Goal: Task Accomplishment & Management: Use online tool/utility

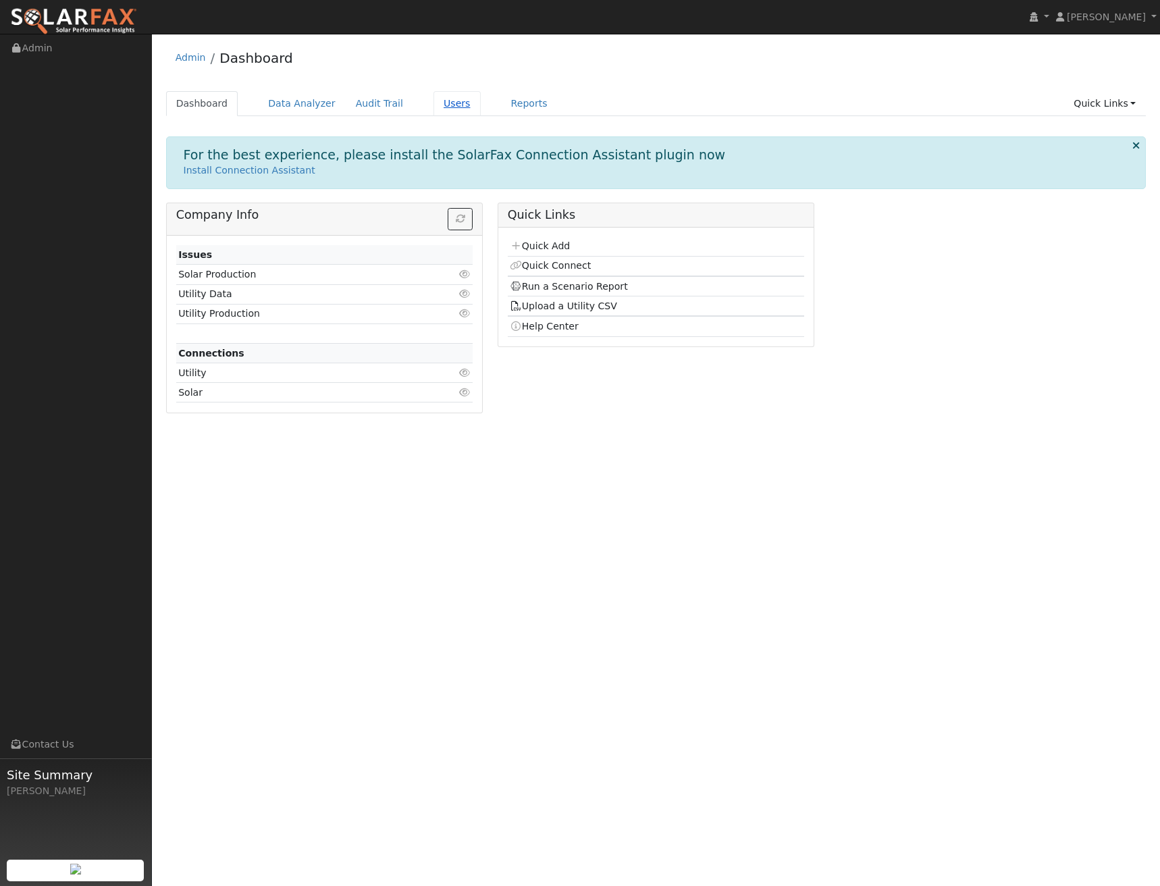
click at [435, 101] on link "Users" at bounding box center [456, 103] width 47 height 25
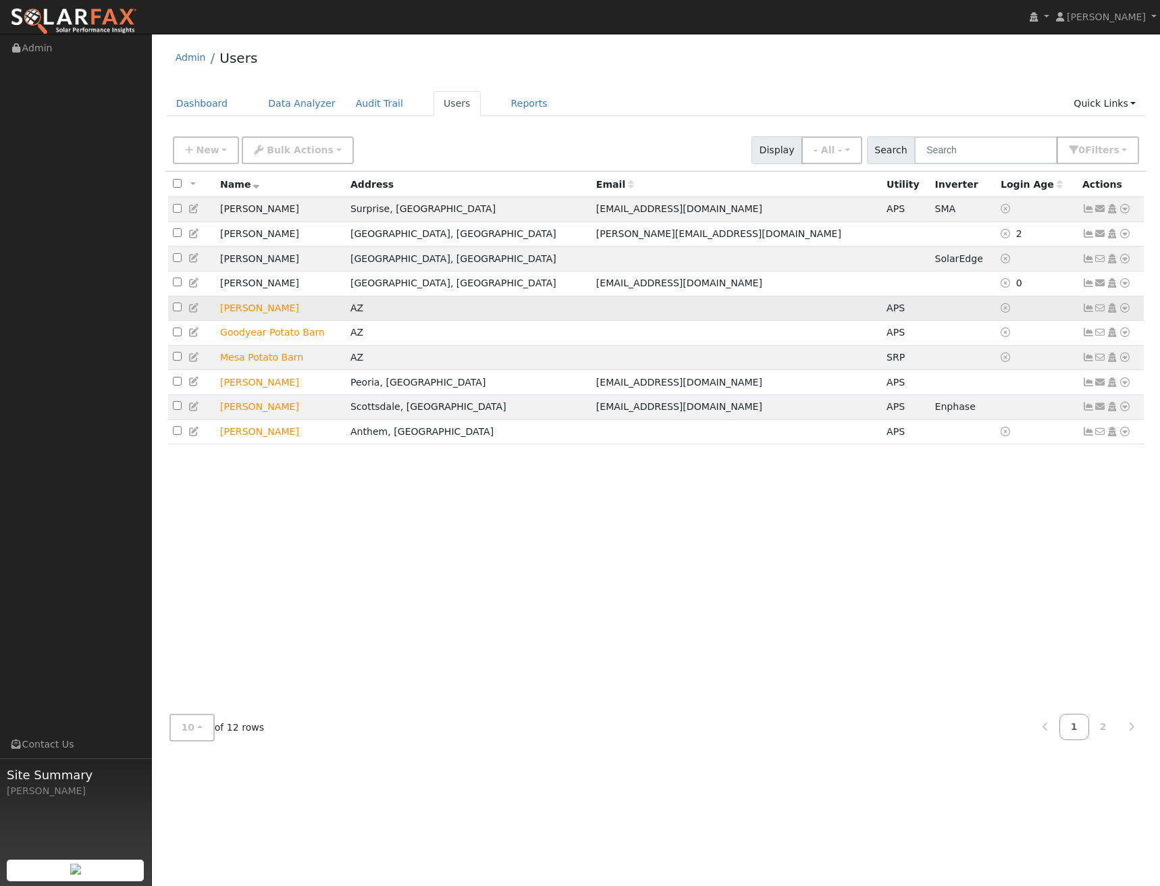
click at [177, 311] on input "checkbox" at bounding box center [177, 306] width 9 height 9
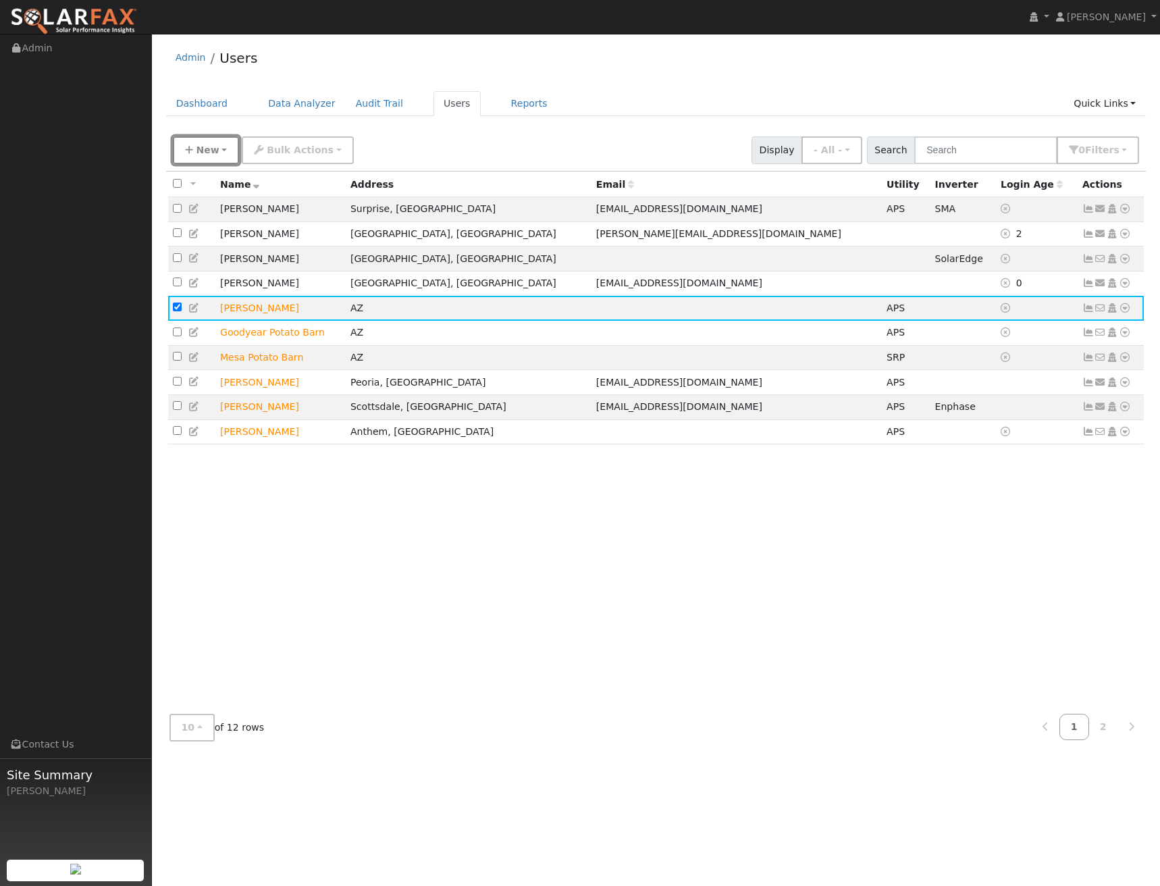
drag, startPoint x: 211, startPoint y: 153, endPoint x: 405, endPoint y: 136, distance: 195.2
click at [405, 136] on div "New Add User Quick Add Quick Connect Quick Convert Lead Bulk Actions Send Email…" at bounding box center [655, 148] width 971 height 32
click at [313, 157] on button "Bulk Actions" at bounding box center [297, 150] width 111 height 28
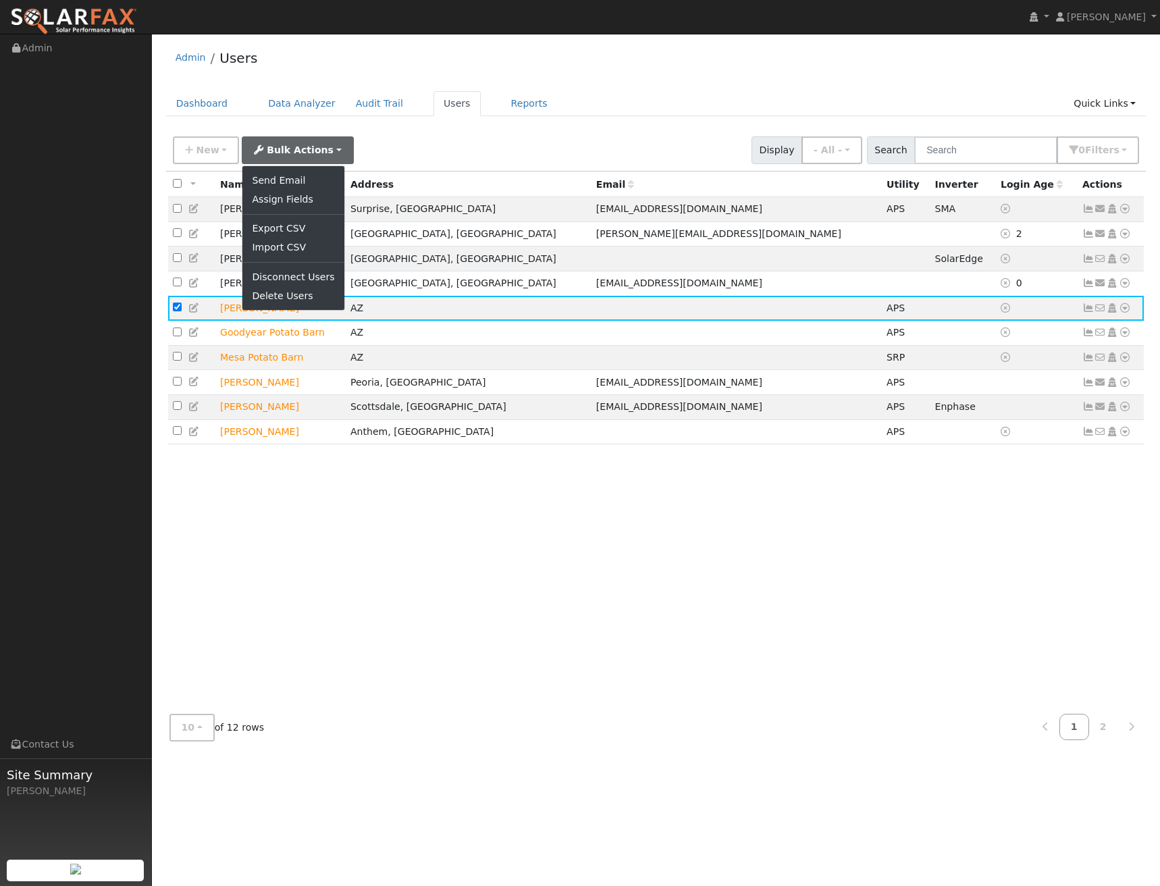
click at [417, 153] on div "New Add User Quick Add Quick Connect Quick Convert Lead Bulk Actions Send Email…" at bounding box center [655, 148] width 971 height 32
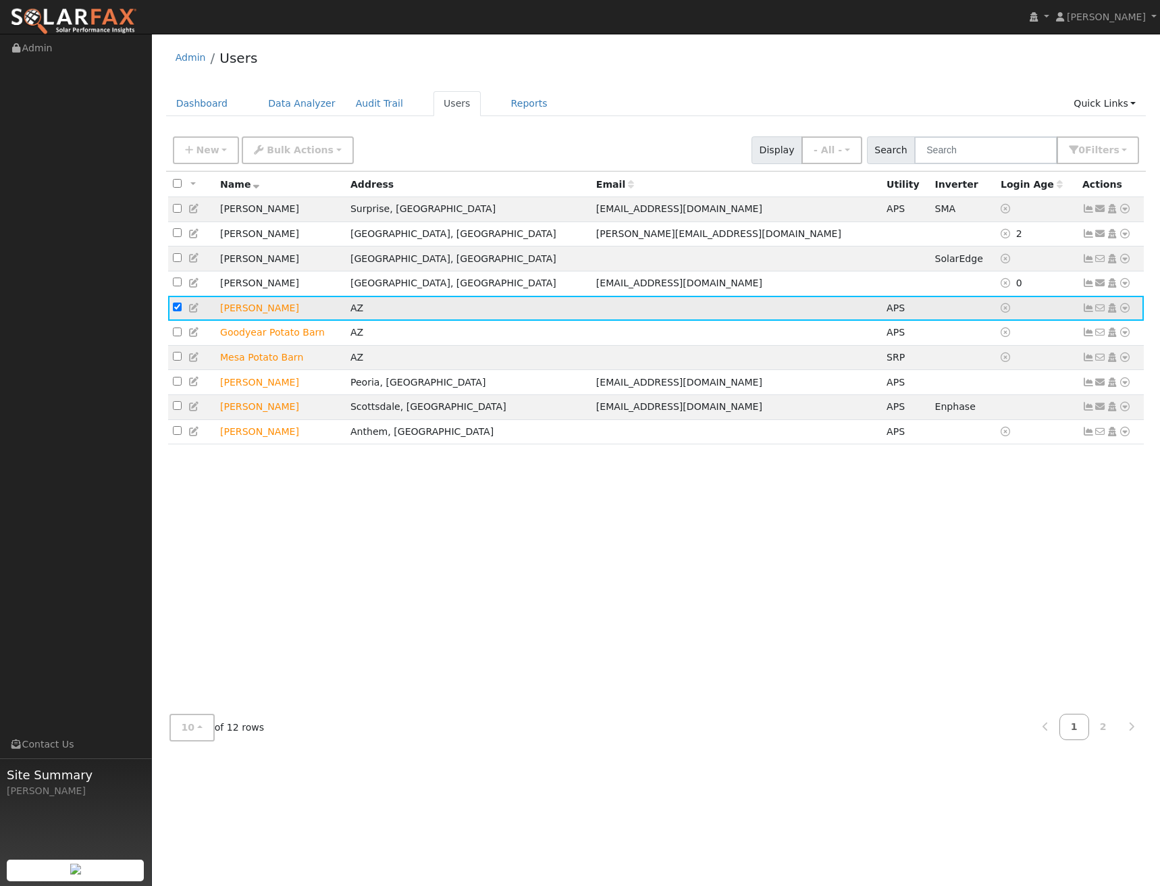
click at [176, 311] on input "checkbox" at bounding box center [177, 306] width 9 height 9
checkbox input "false"
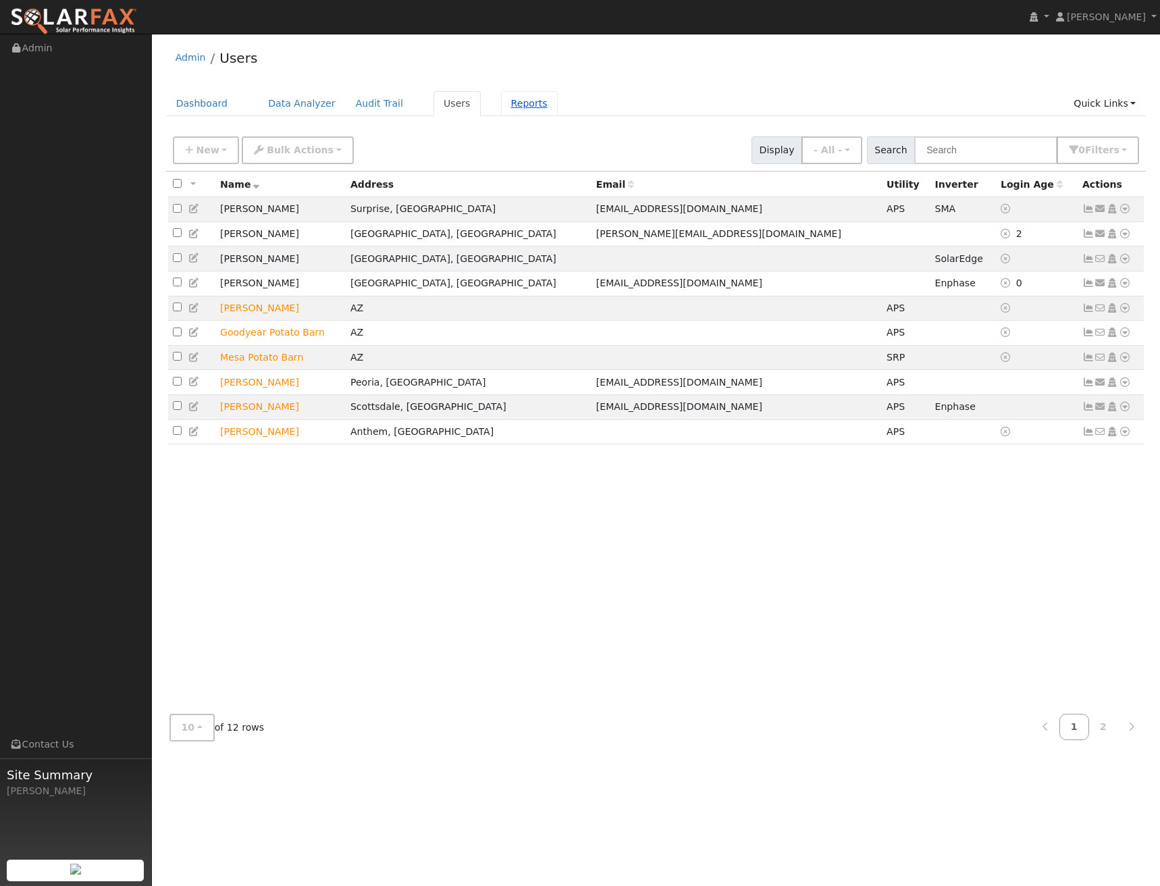
click at [523, 105] on link "Reports" at bounding box center [529, 103] width 57 height 25
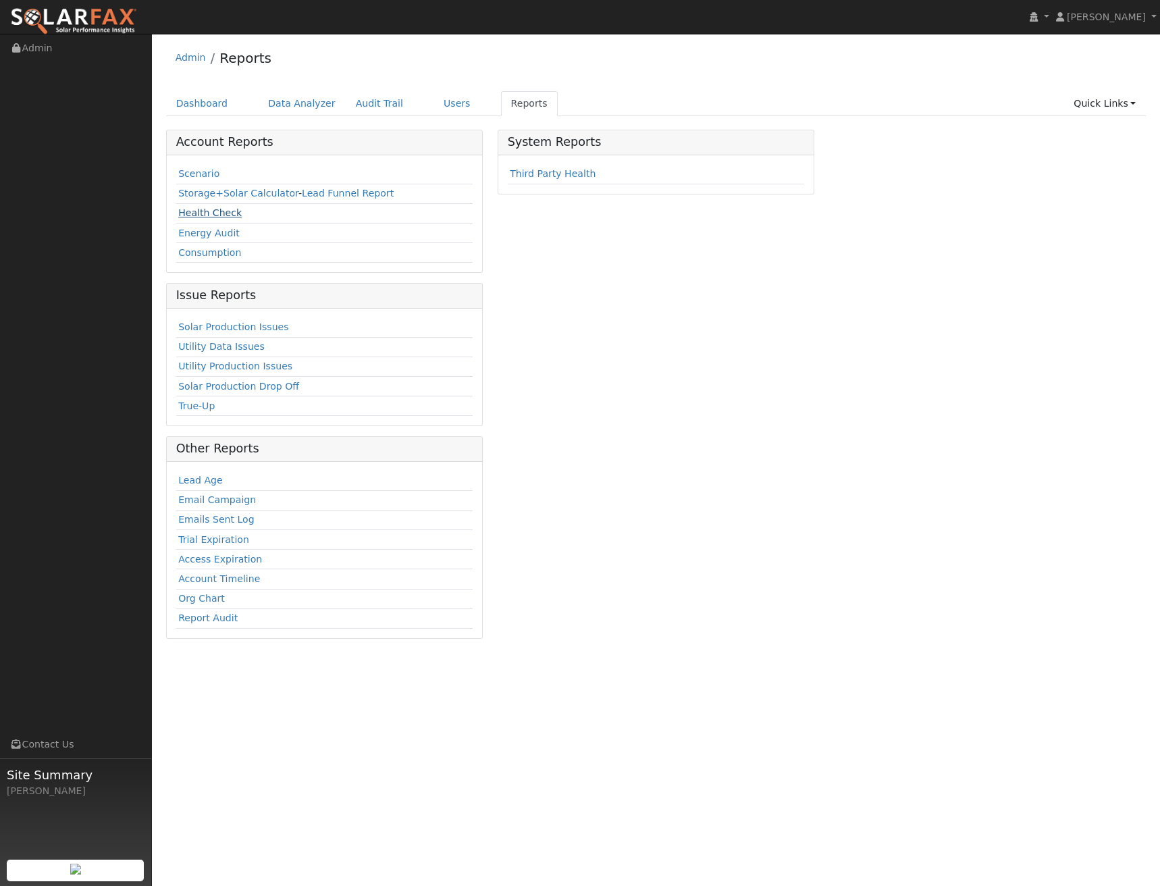
click at [216, 213] on link "Health Check" at bounding box center [209, 212] width 63 height 11
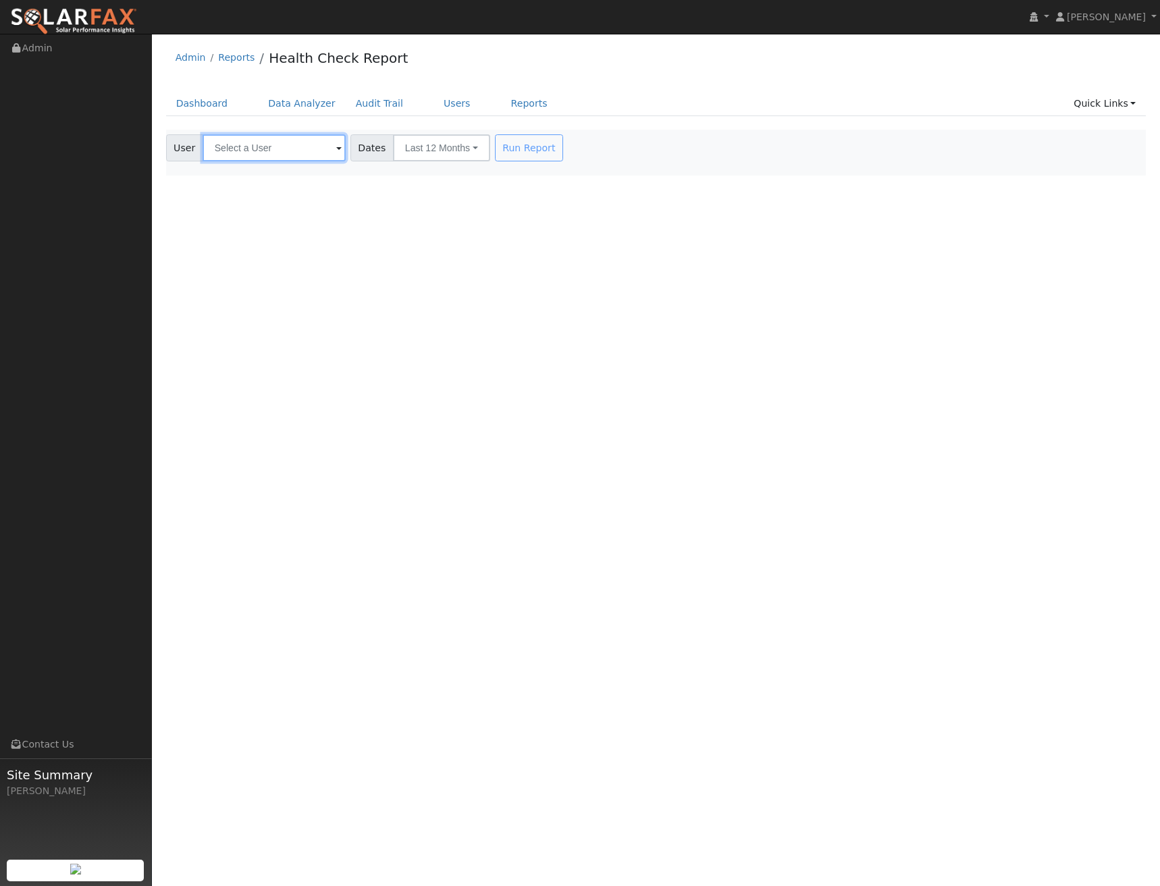
click at [271, 146] on input "text" at bounding box center [274, 147] width 143 height 27
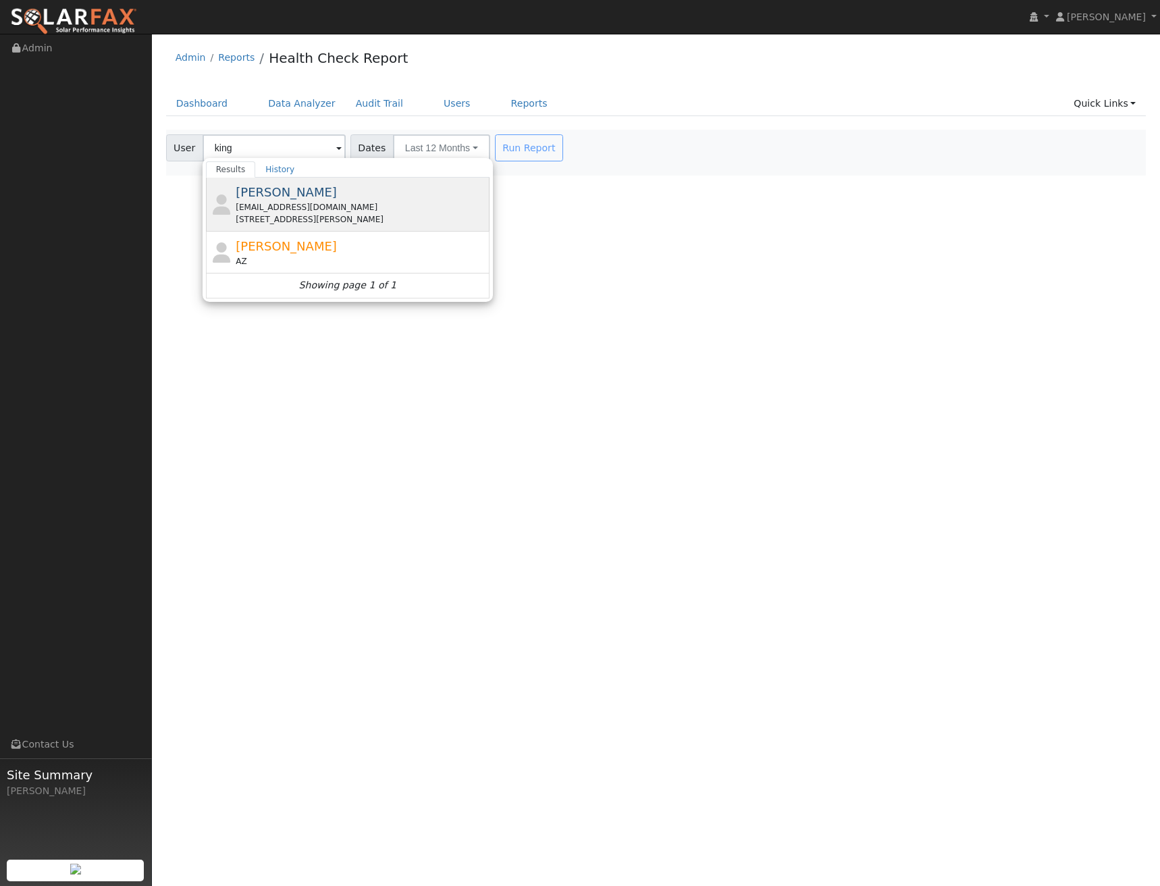
click at [262, 190] on span "[PERSON_NAME]" at bounding box center [286, 192] width 101 height 14
type input "[PERSON_NAME]"
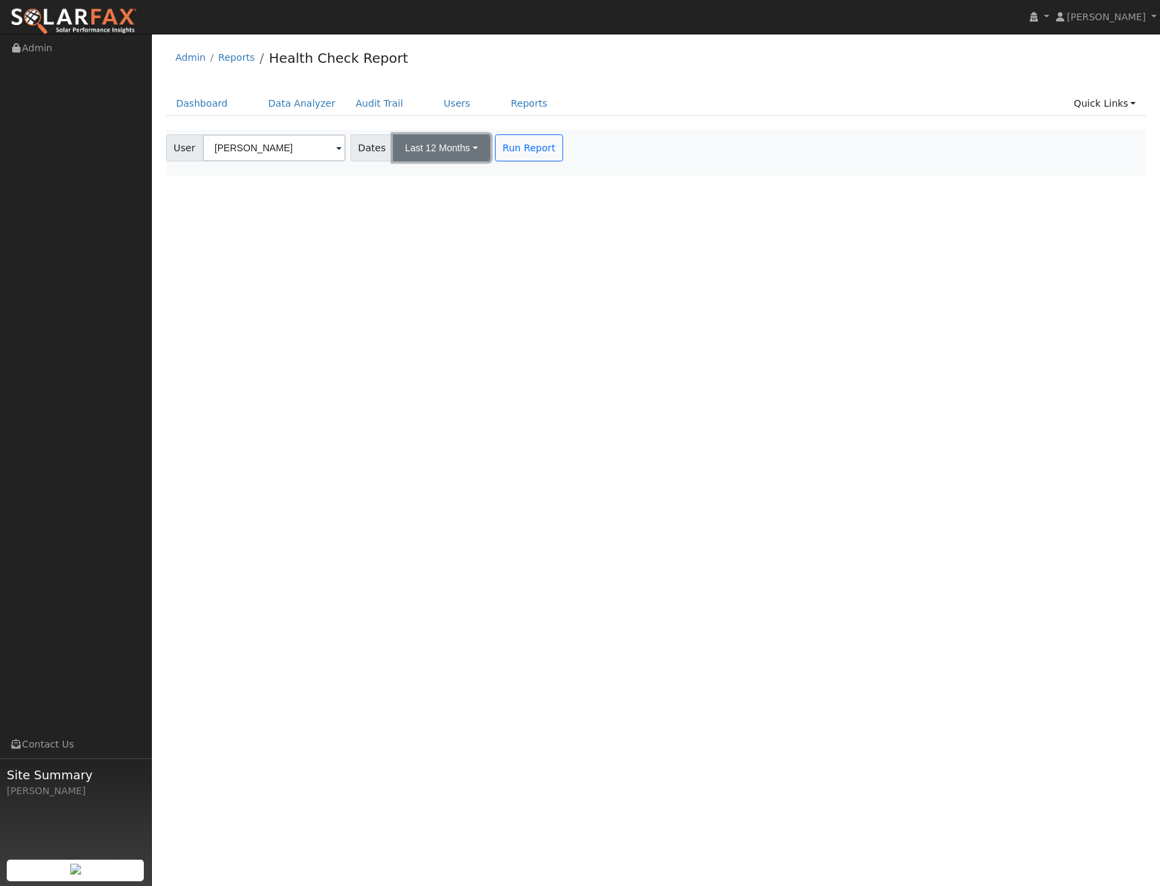
click at [447, 145] on button "Last 12 Months" at bounding box center [441, 147] width 97 height 27
click at [505, 145] on button "Run Report" at bounding box center [529, 147] width 68 height 27
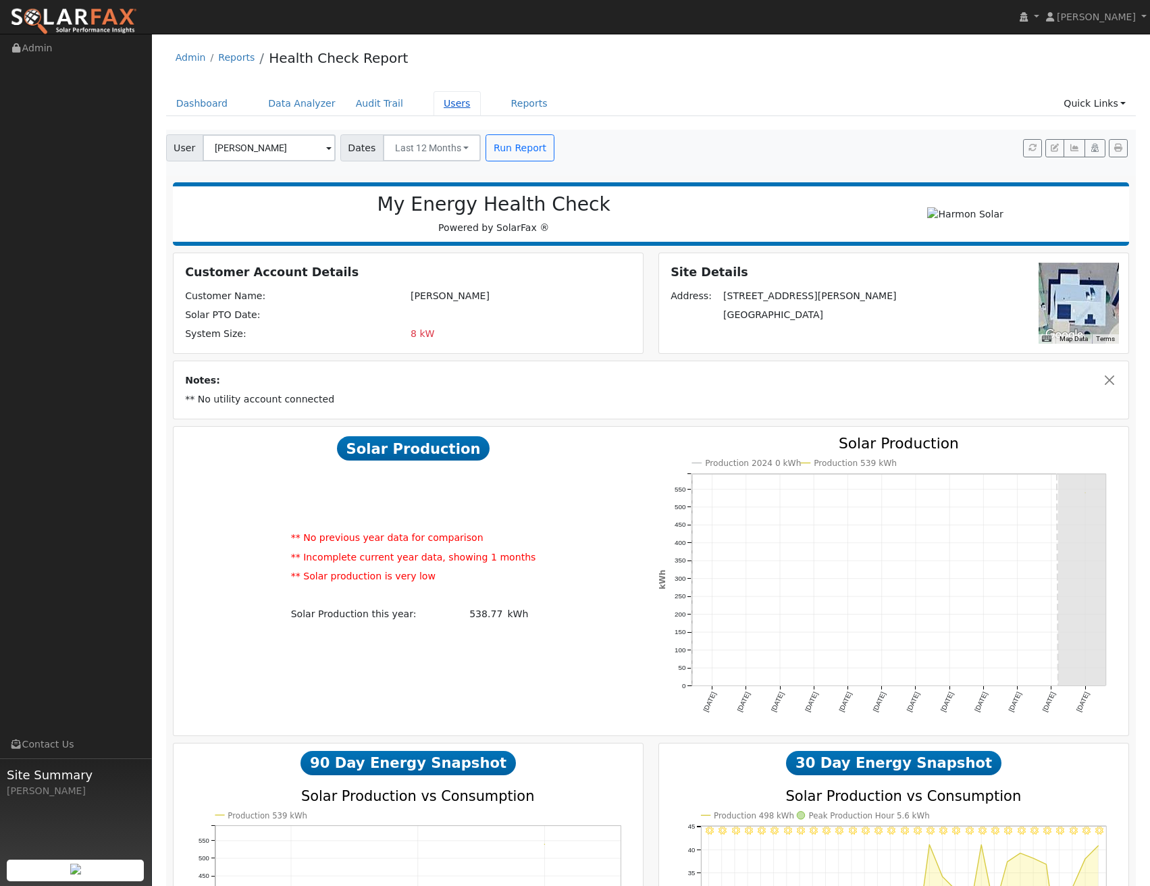
click at [436, 105] on link "Users" at bounding box center [456, 103] width 47 height 25
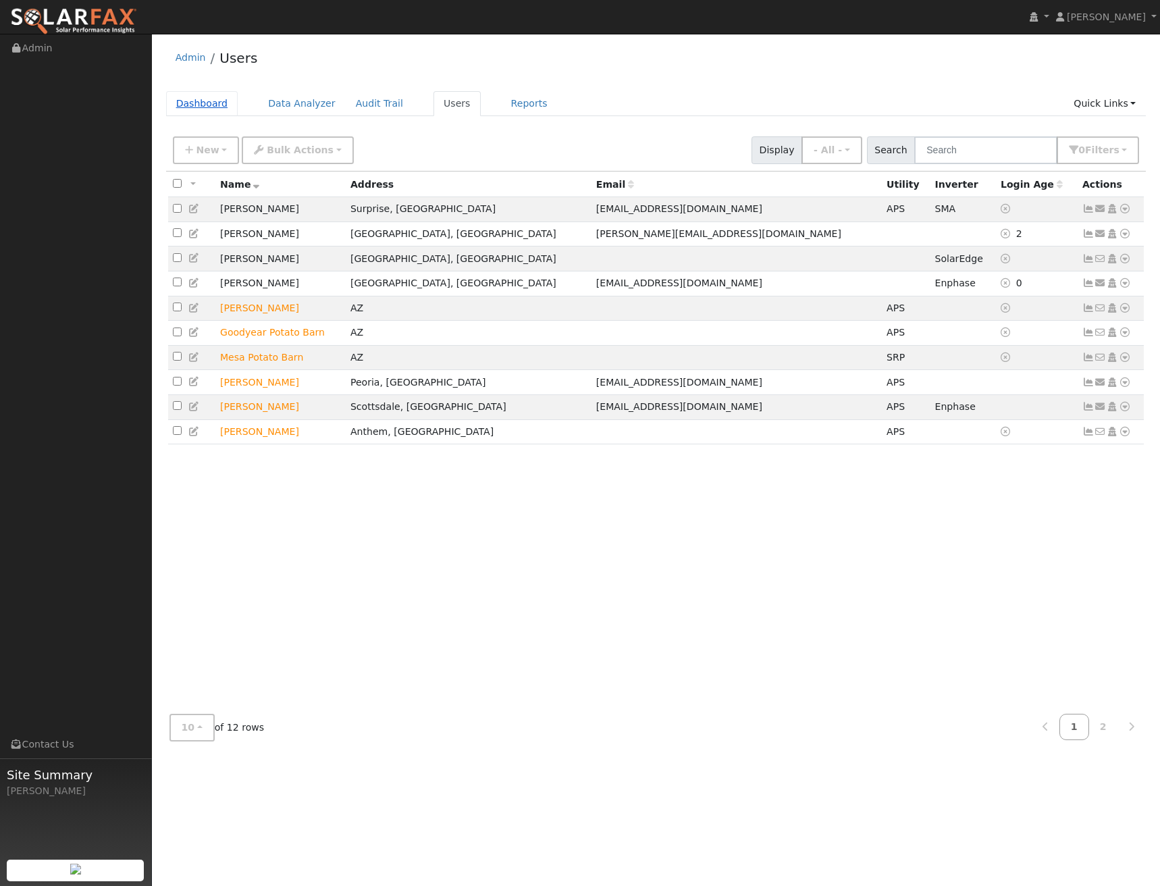
click at [216, 99] on link "Dashboard" at bounding box center [202, 103] width 72 height 25
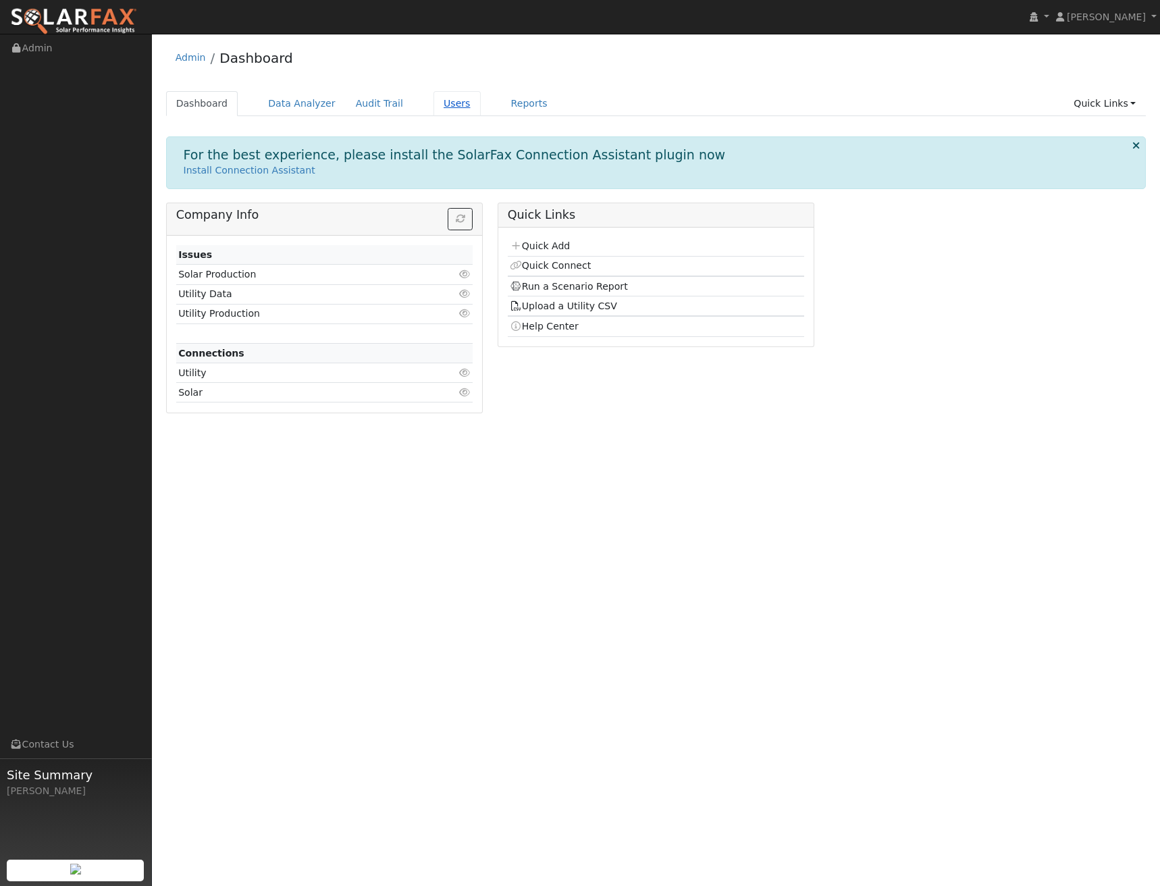
click at [435, 101] on link "Users" at bounding box center [456, 103] width 47 height 25
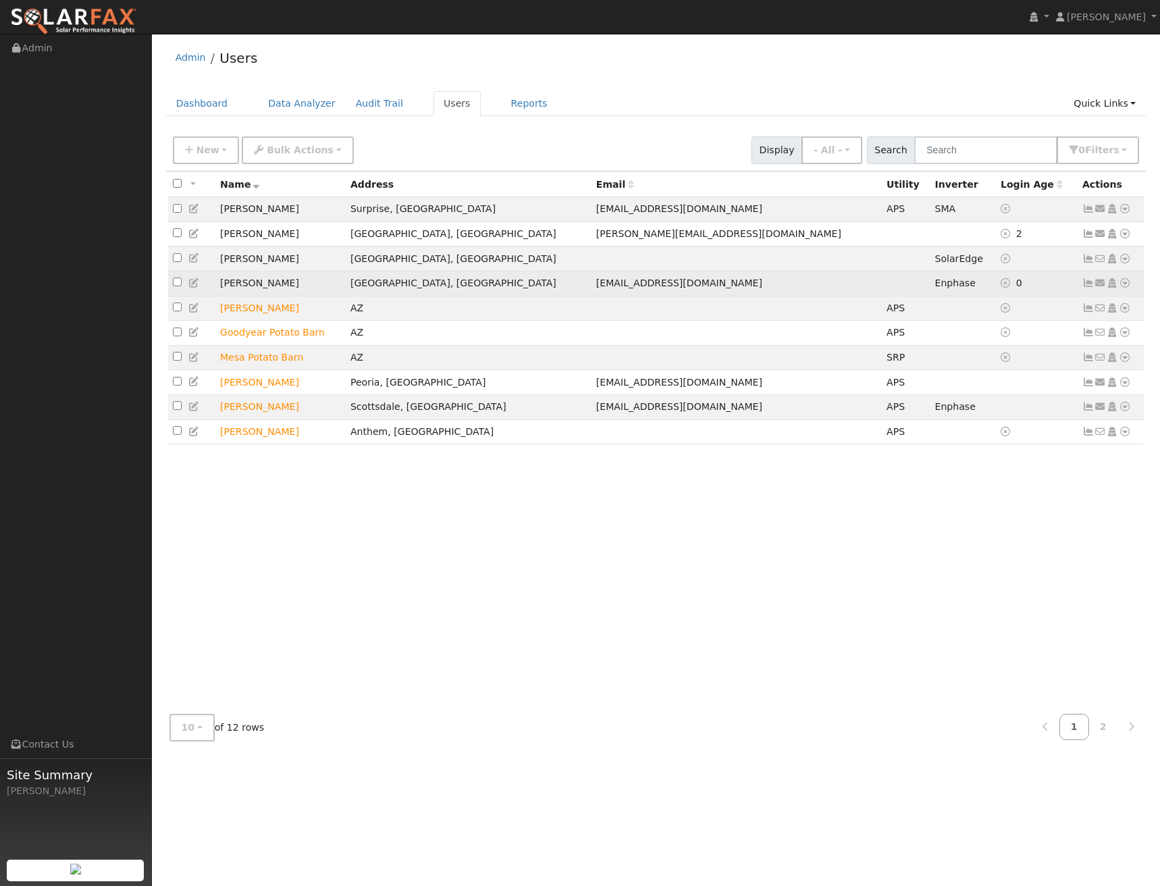
click at [1123, 286] on icon at bounding box center [1125, 282] width 12 height 9
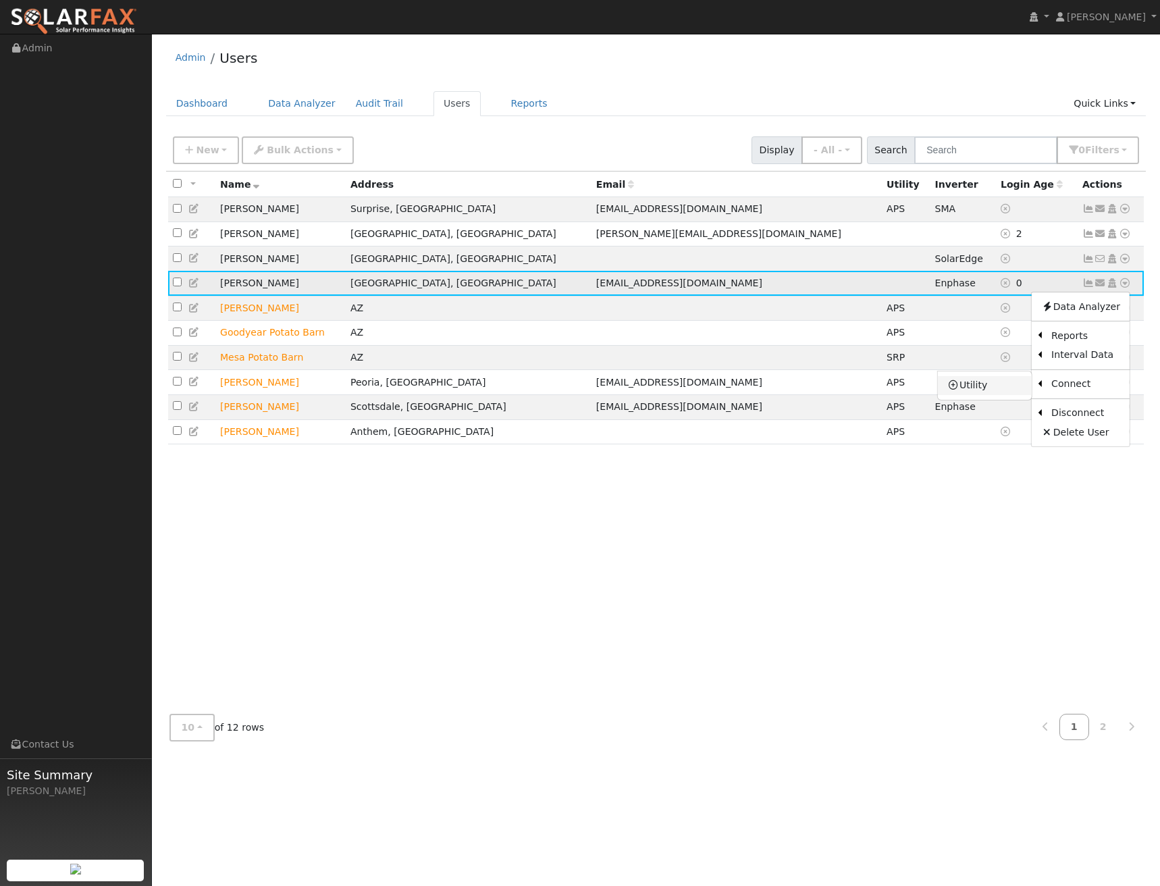
click at [975, 395] on link "Utility" at bounding box center [985, 385] width 94 height 19
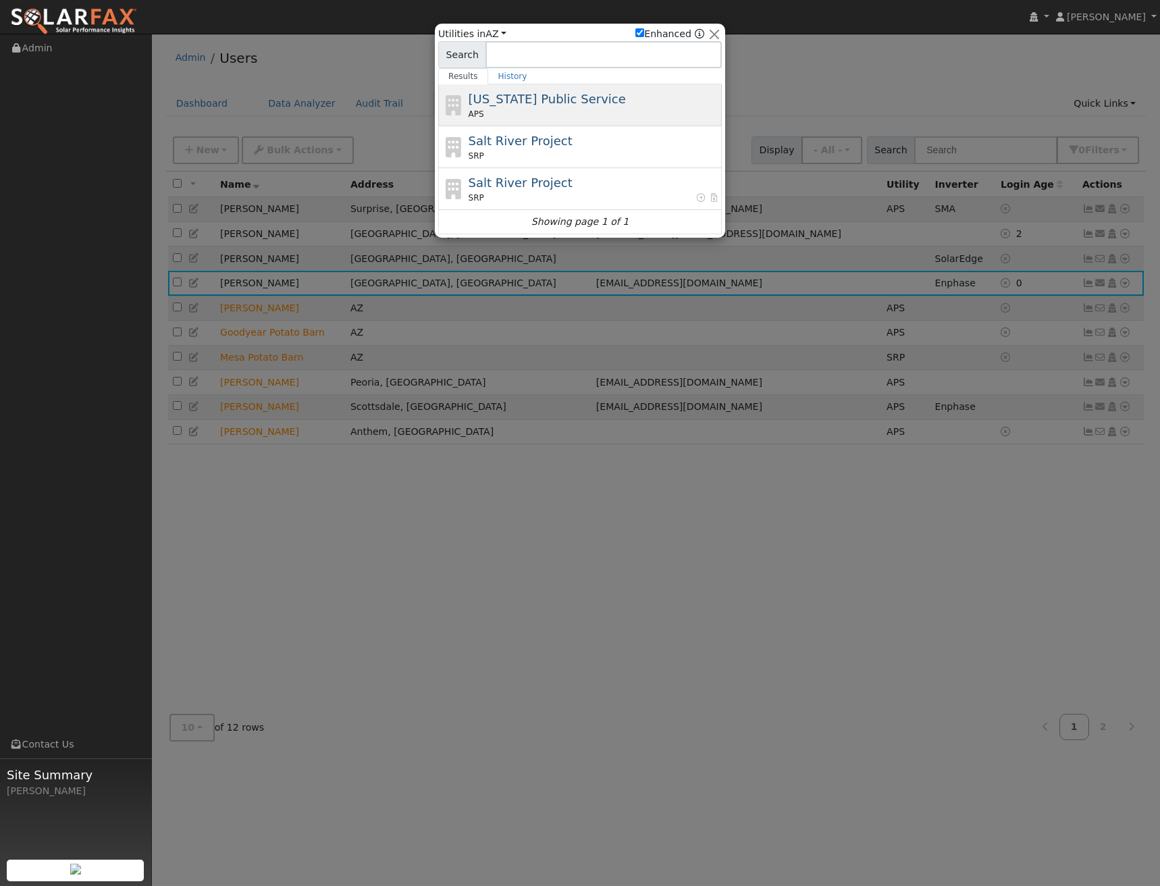
click at [535, 106] on span "Arizona Public Service" at bounding box center [546, 99] width 157 height 14
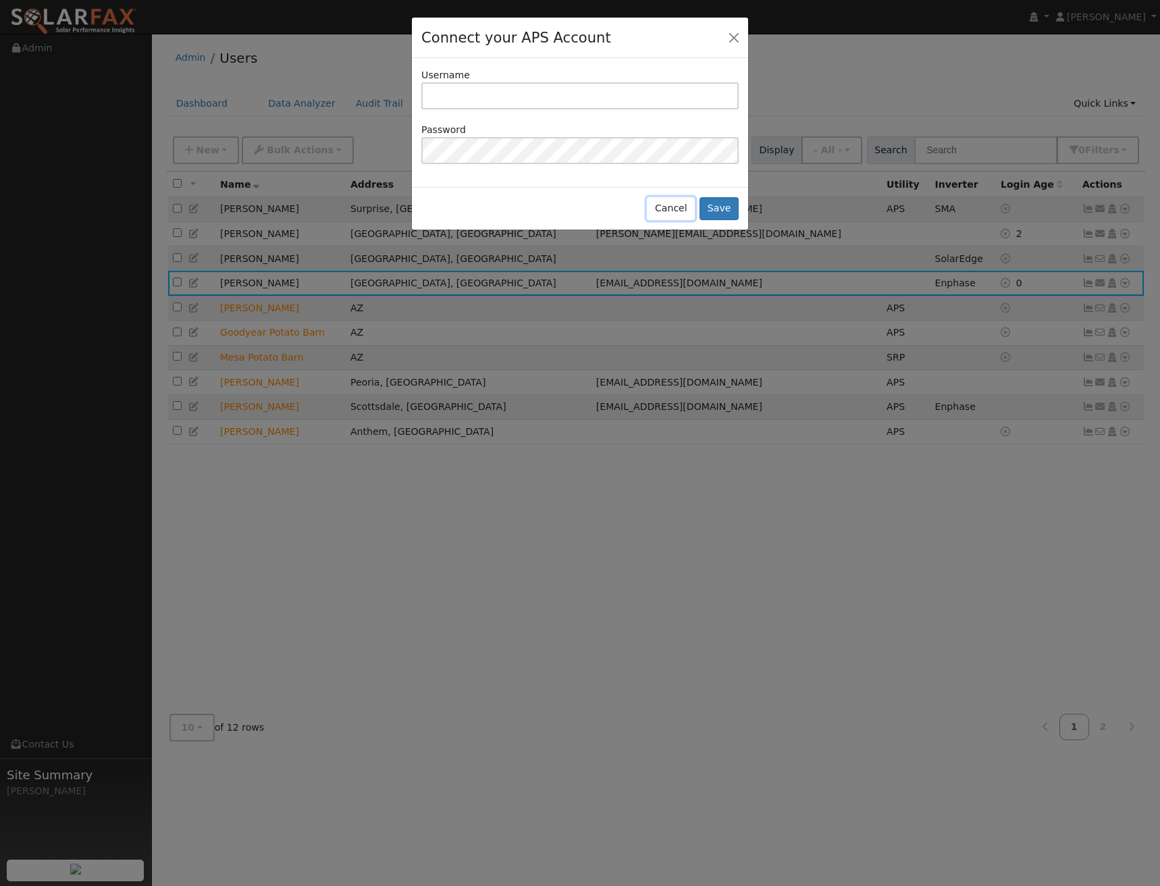
click at [674, 206] on button "Cancel" at bounding box center [671, 208] width 48 height 23
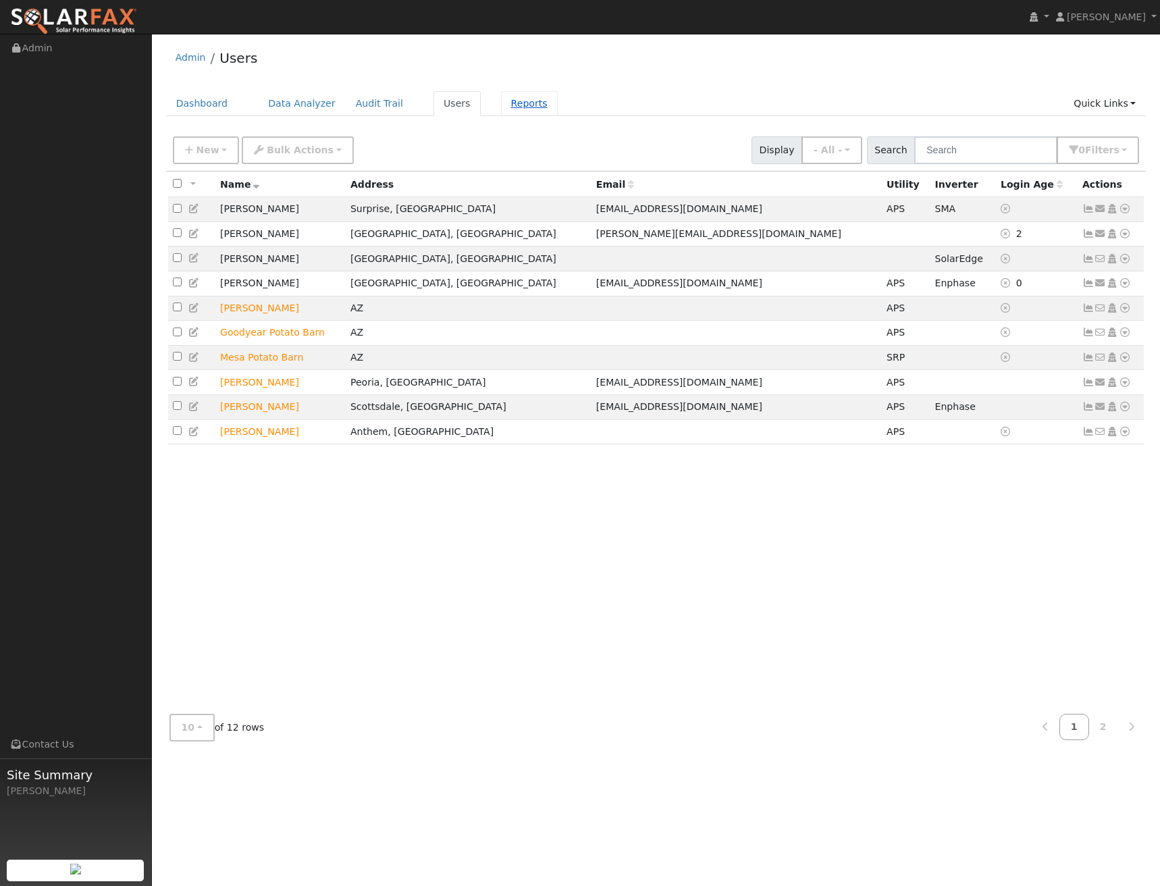
click at [501, 106] on link "Reports" at bounding box center [529, 103] width 57 height 25
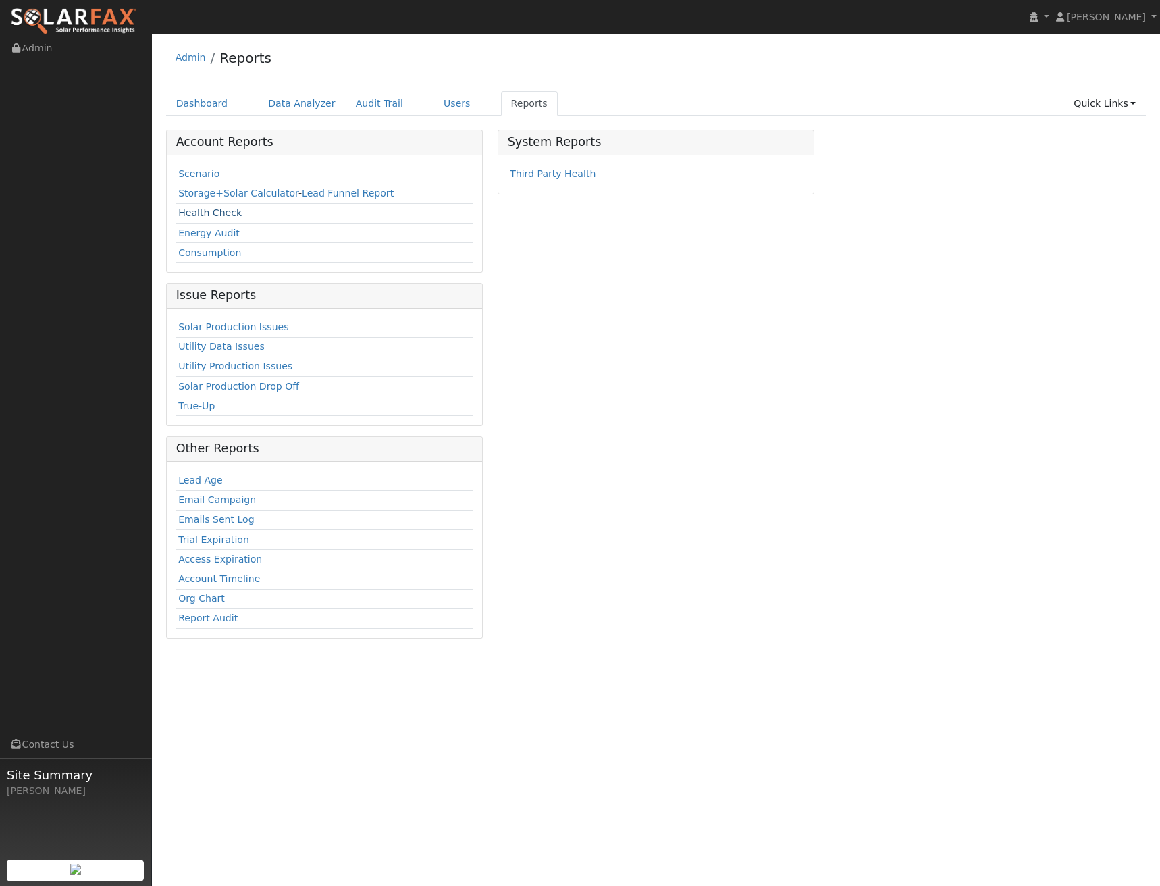
click at [208, 214] on link "Health Check" at bounding box center [209, 212] width 63 height 11
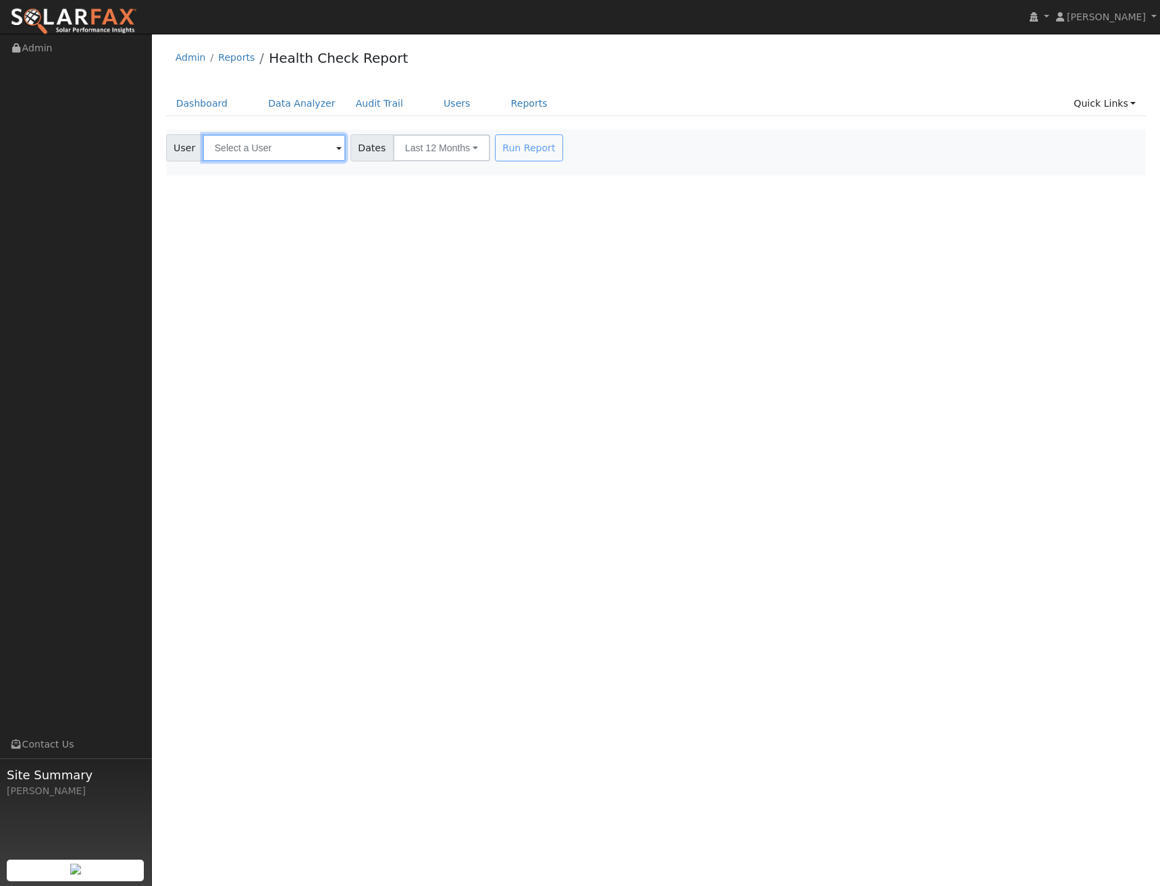
click at [289, 144] on input "text" at bounding box center [274, 147] width 143 height 27
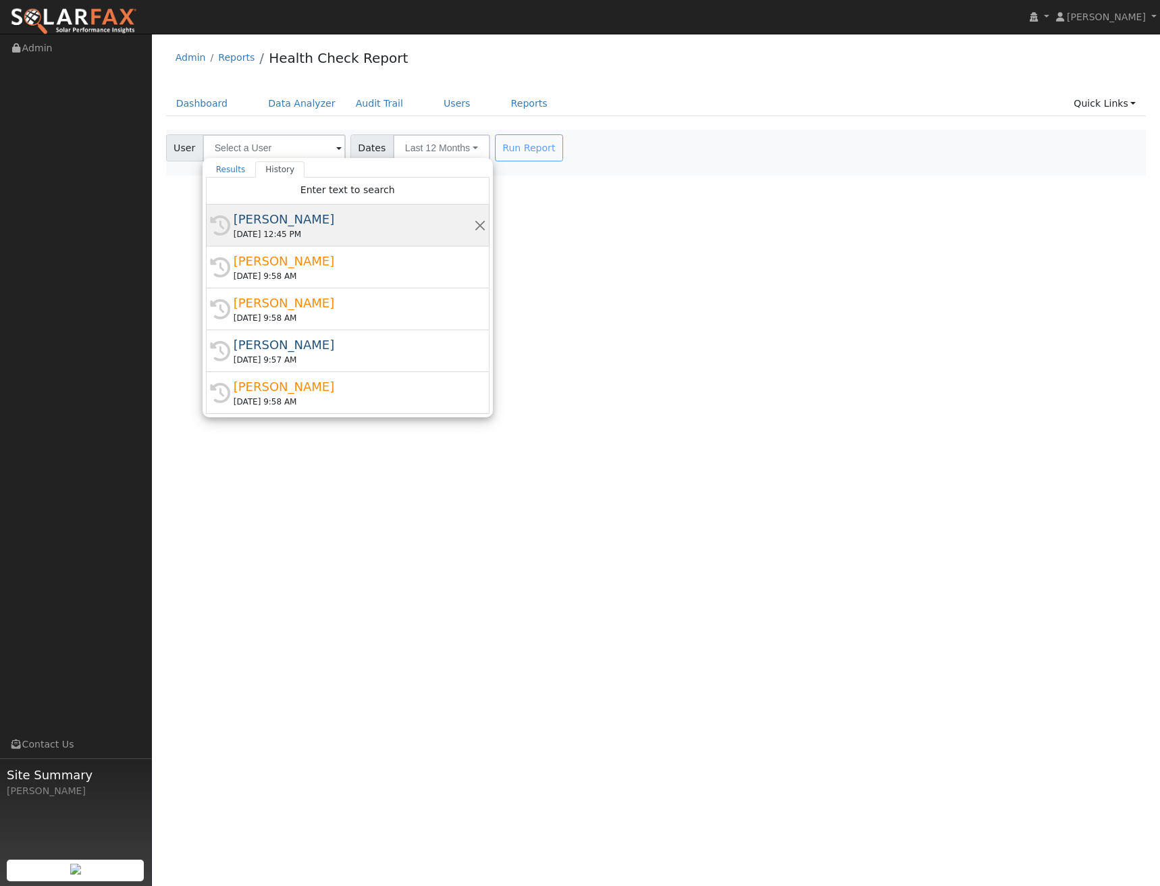
click at [267, 216] on div "[PERSON_NAME]" at bounding box center [354, 219] width 240 height 18
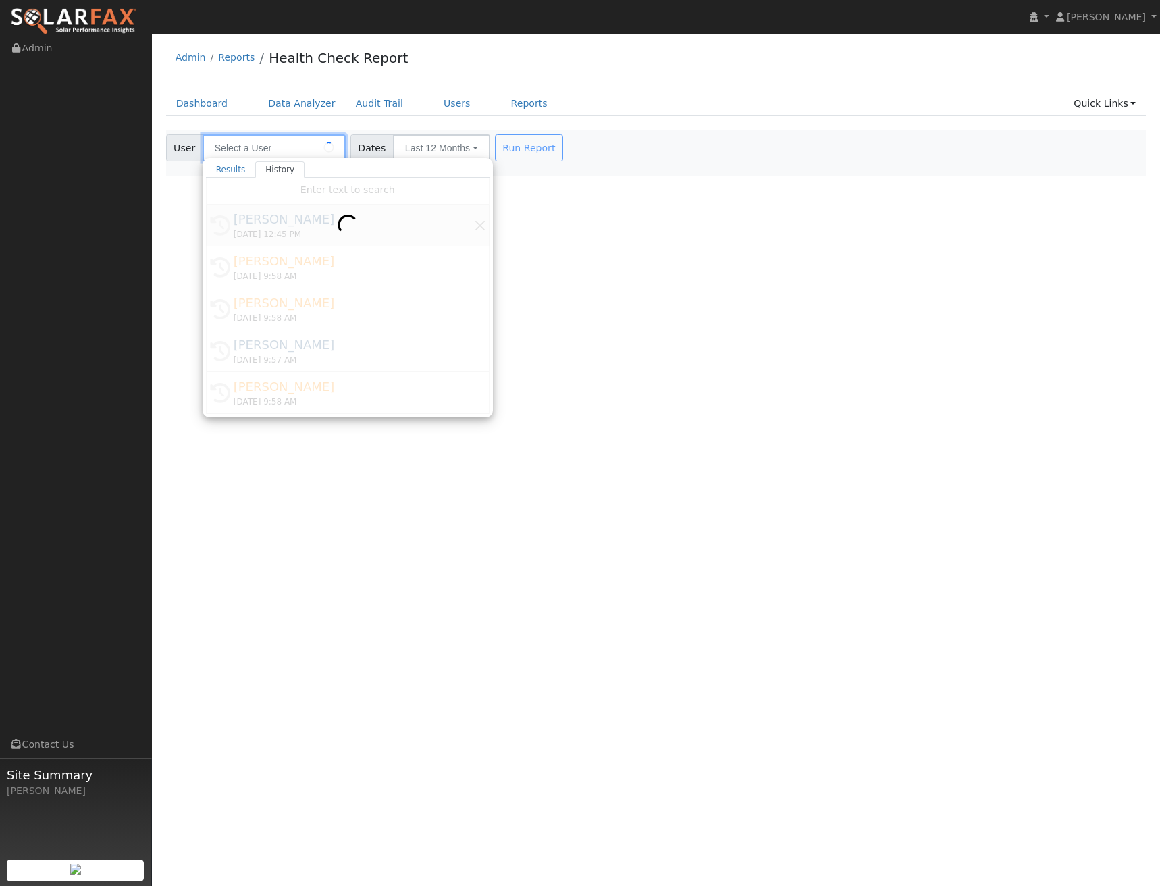
type input "[PERSON_NAME]"
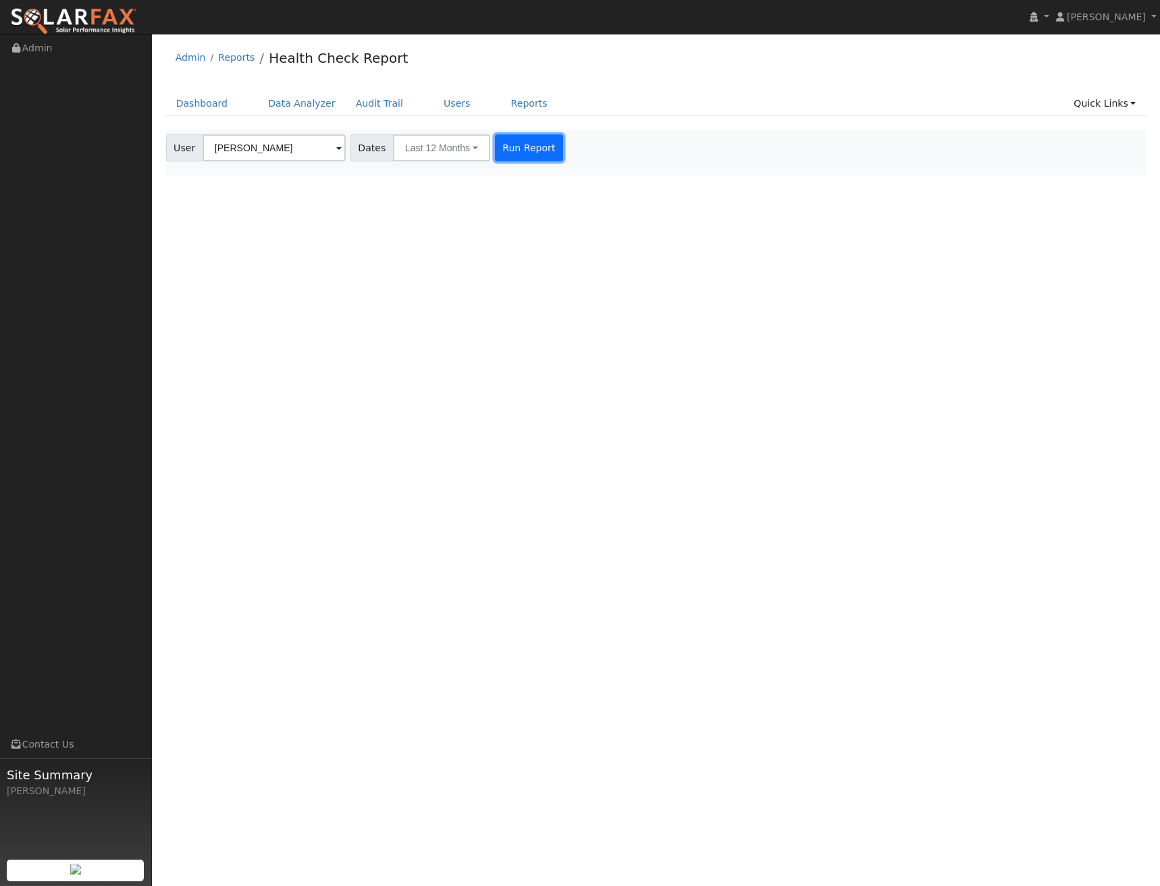
click at [510, 149] on button "Run Report" at bounding box center [529, 147] width 68 height 27
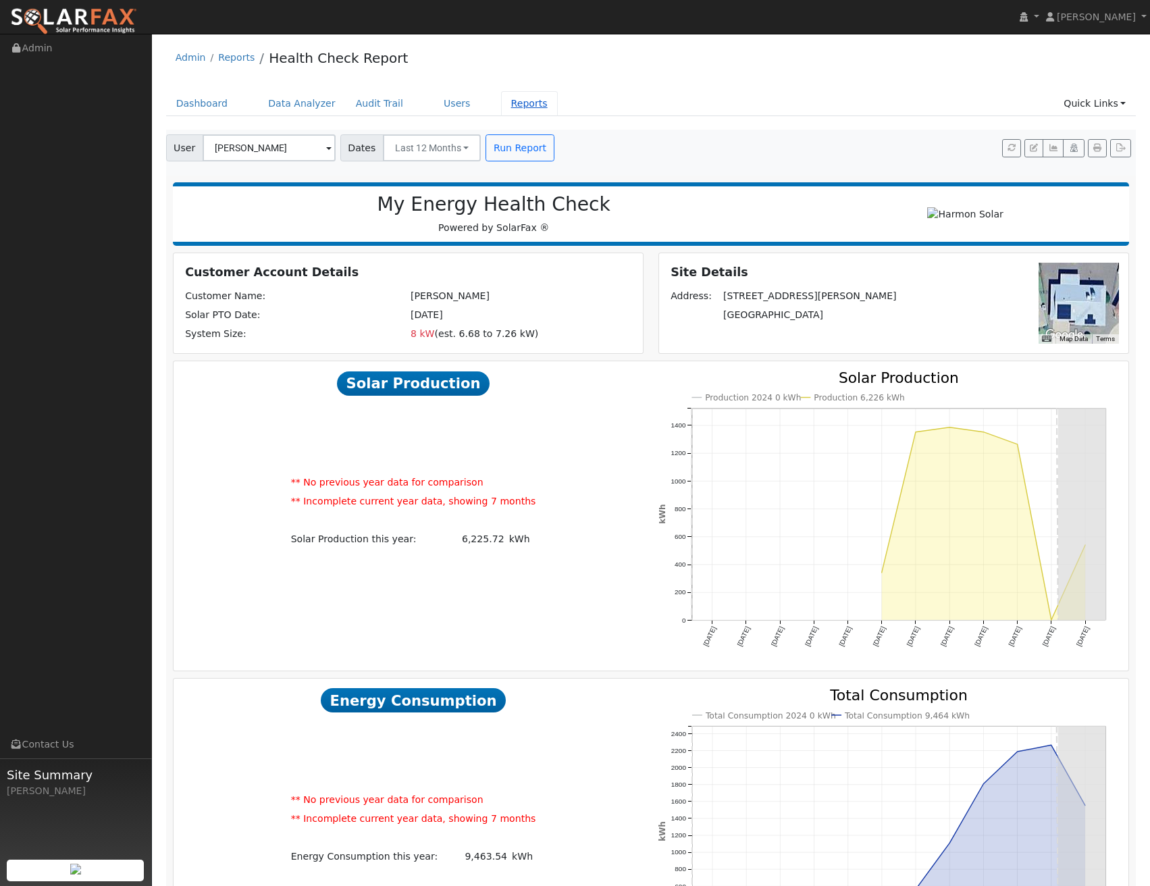
click at [501, 98] on link "Reports" at bounding box center [529, 103] width 57 height 25
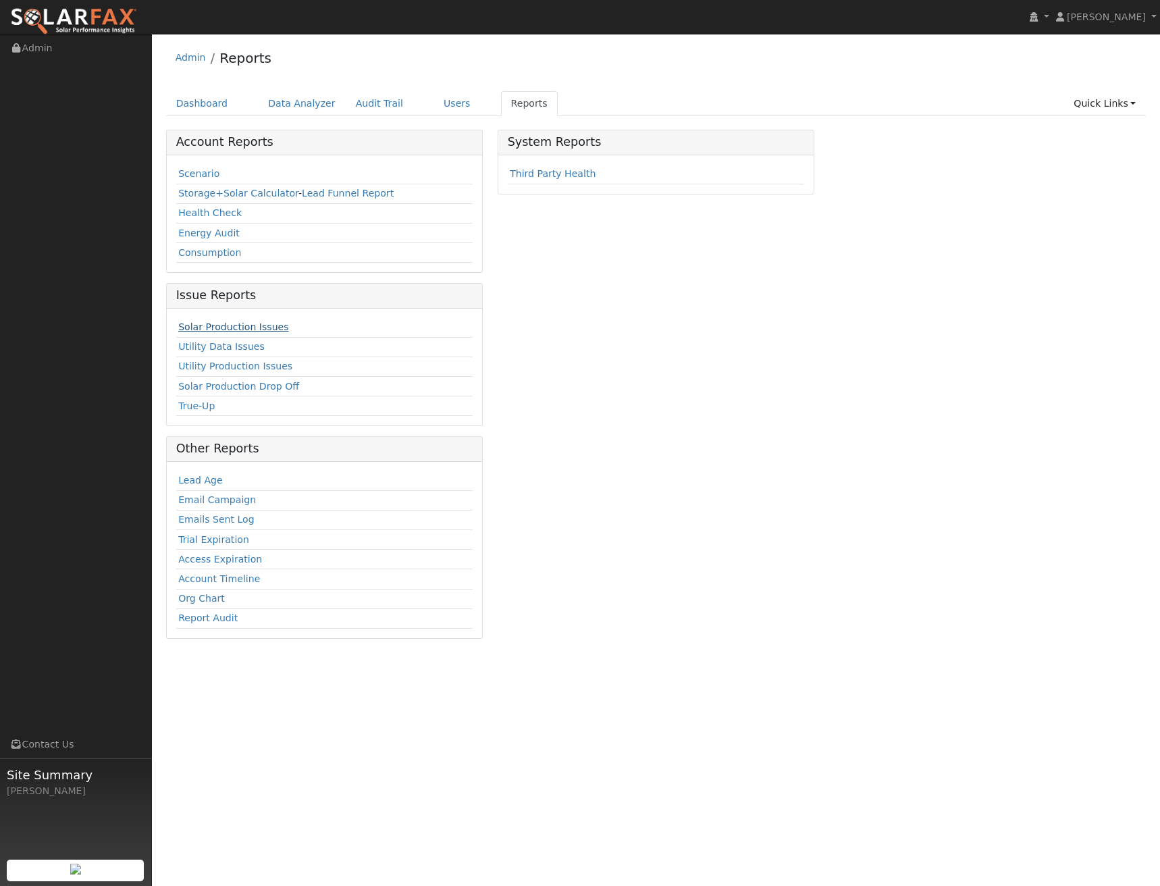
click at [253, 327] on link "Solar Production Issues" at bounding box center [233, 326] width 110 height 11
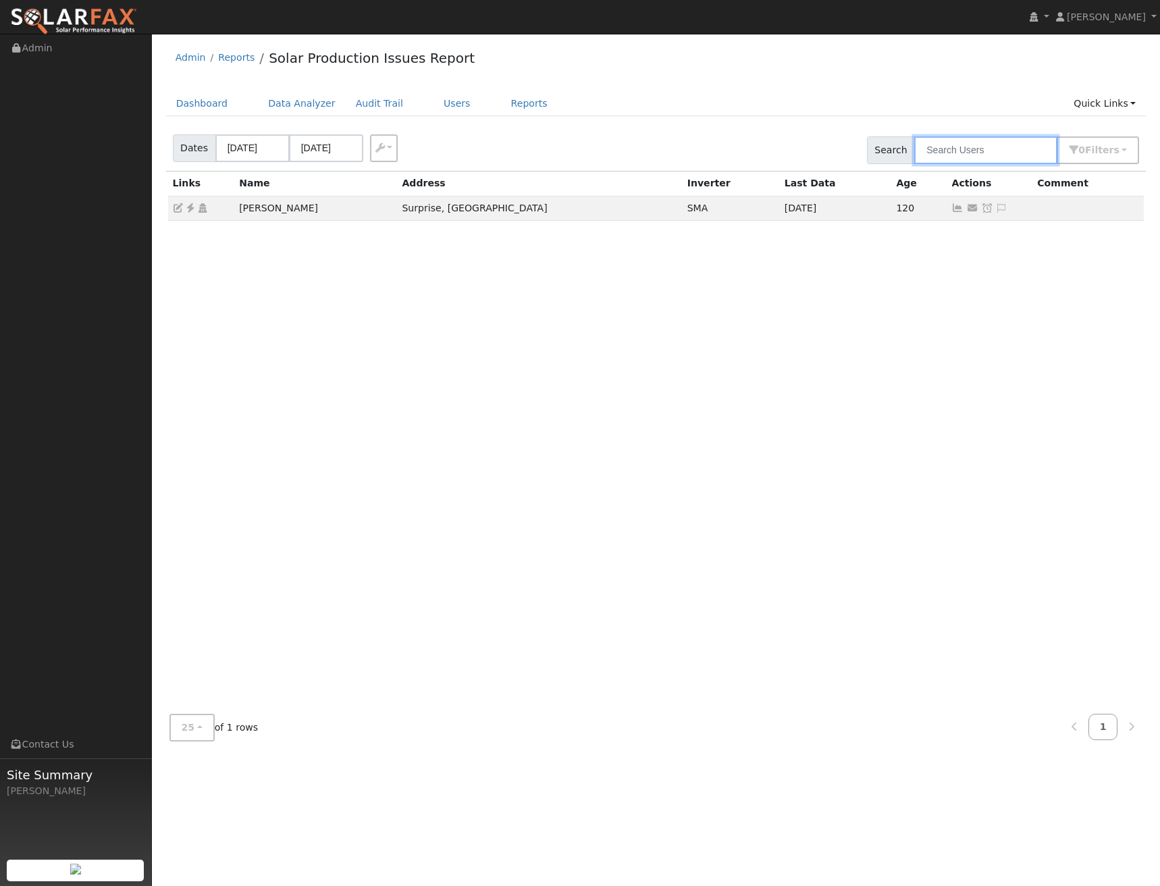
click at [996, 160] on input "text" at bounding box center [985, 150] width 143 height 28
type input "king"
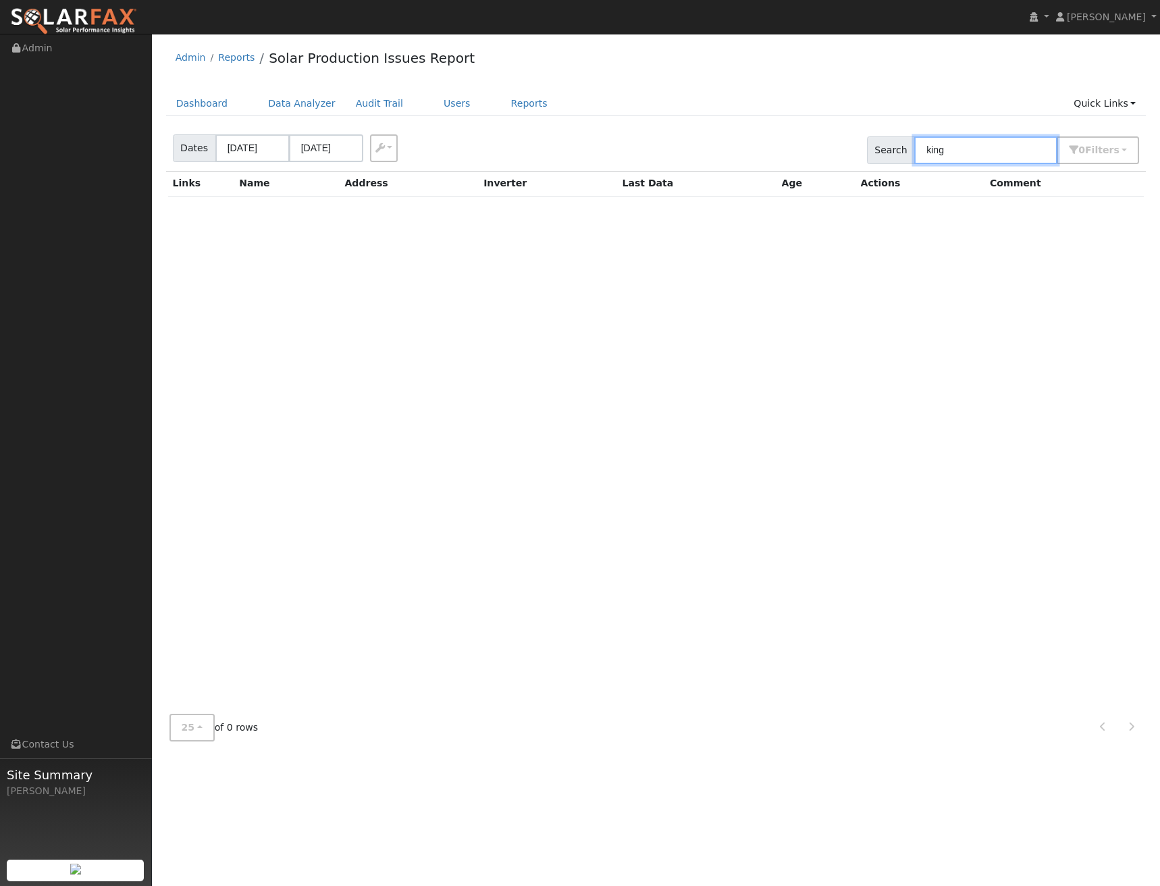
click at [954, 157] on input "king" at bounding box center [985, 150] width 143 height 28
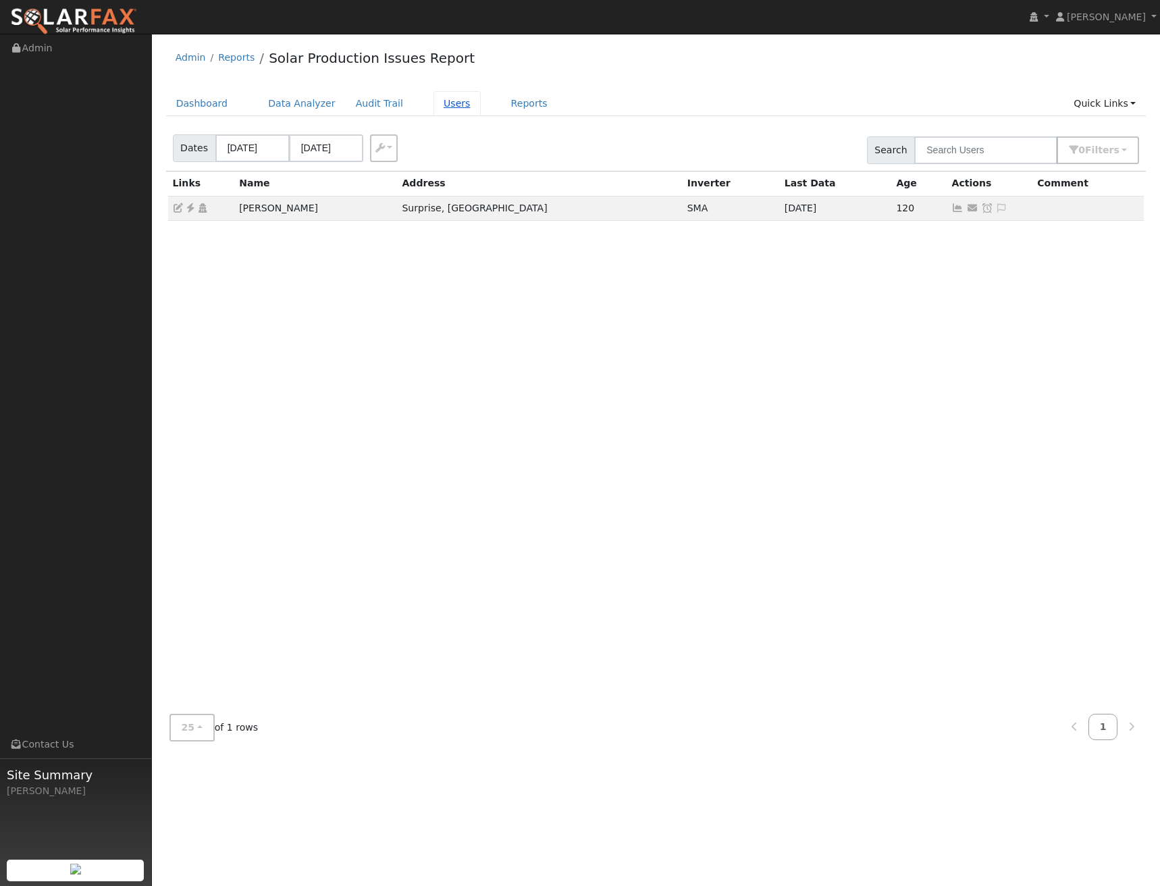
click at [433, 103] on link "Users" at bounding box center [456, 103] width 47 height 25
